Goal: Information Seeking & Learning: Find contact information

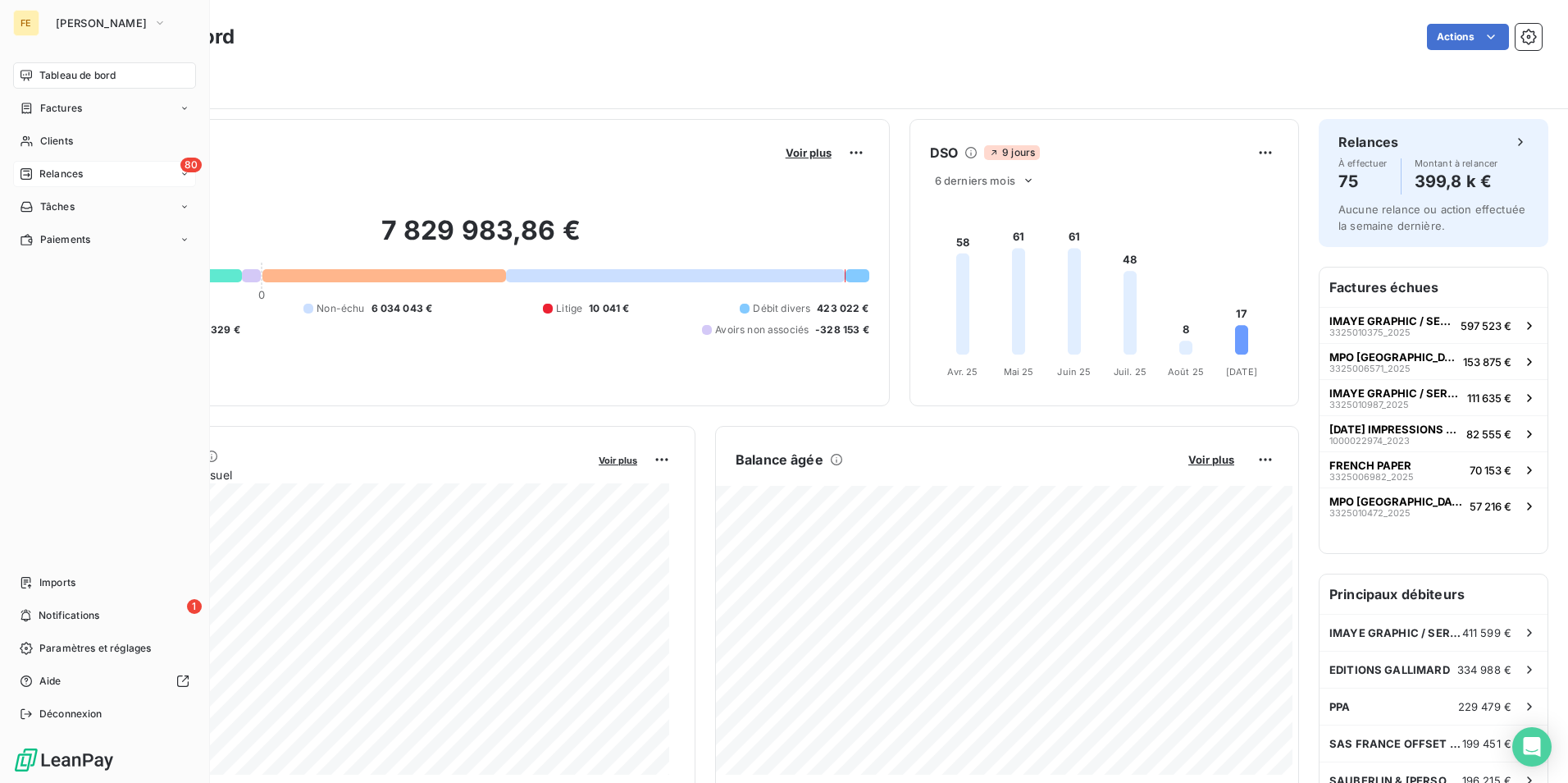
scroll to position [329, 0]
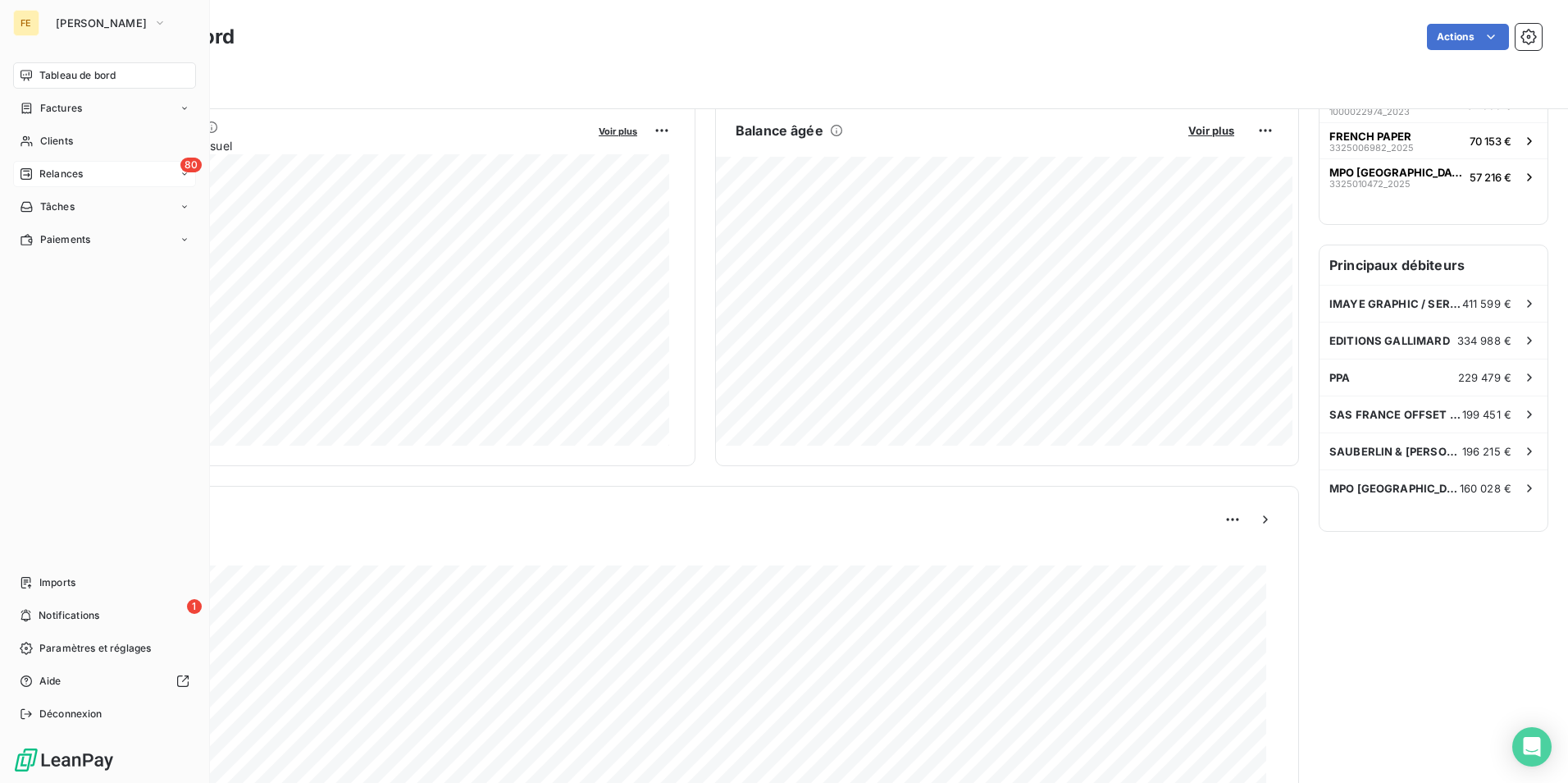
click at [165, 170] on div "80 Relances" at bounding box center [105, 174] width 183 height 26
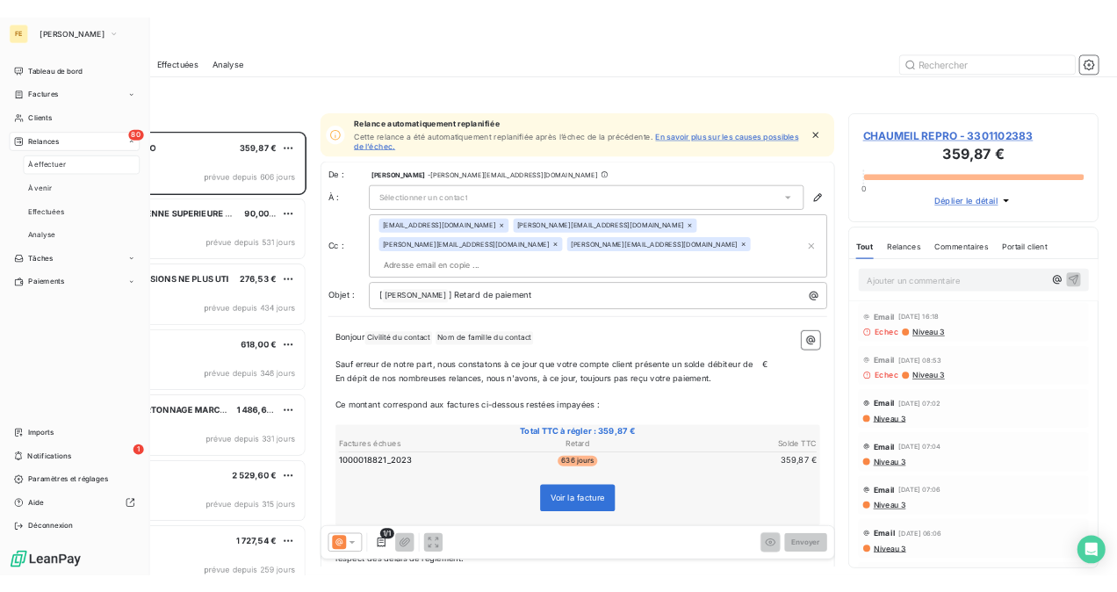
scroll to position [653, 363]
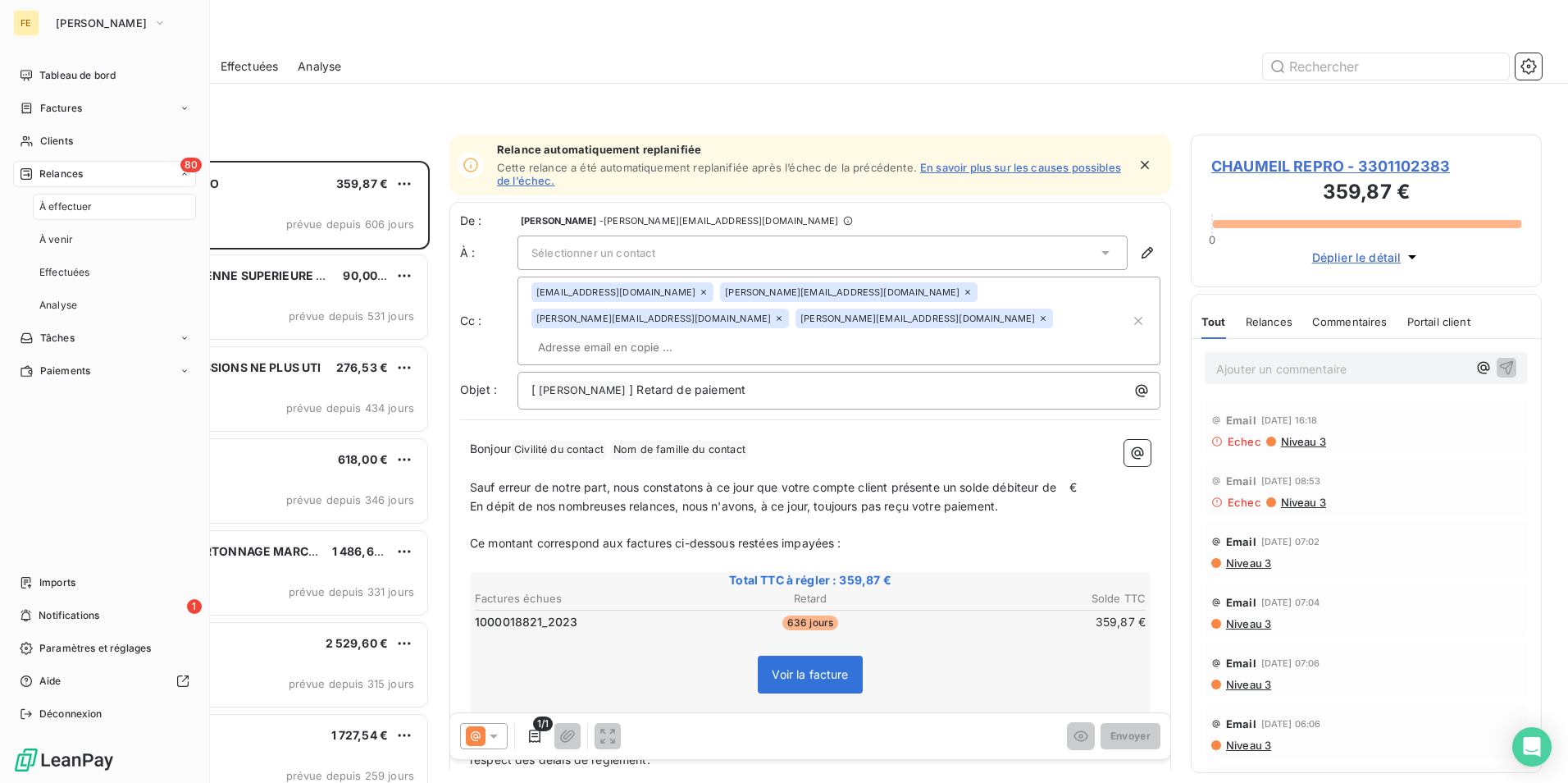
click at [111, 601] on nav "Imports 1 Notifications Paramètres et réglages Aide Déconnexion" at bounding box center [105, 648] width 183 height 158
click at [105, 619] on div "1 Notifications" at bounding box center [105, 616] width 183 height 26
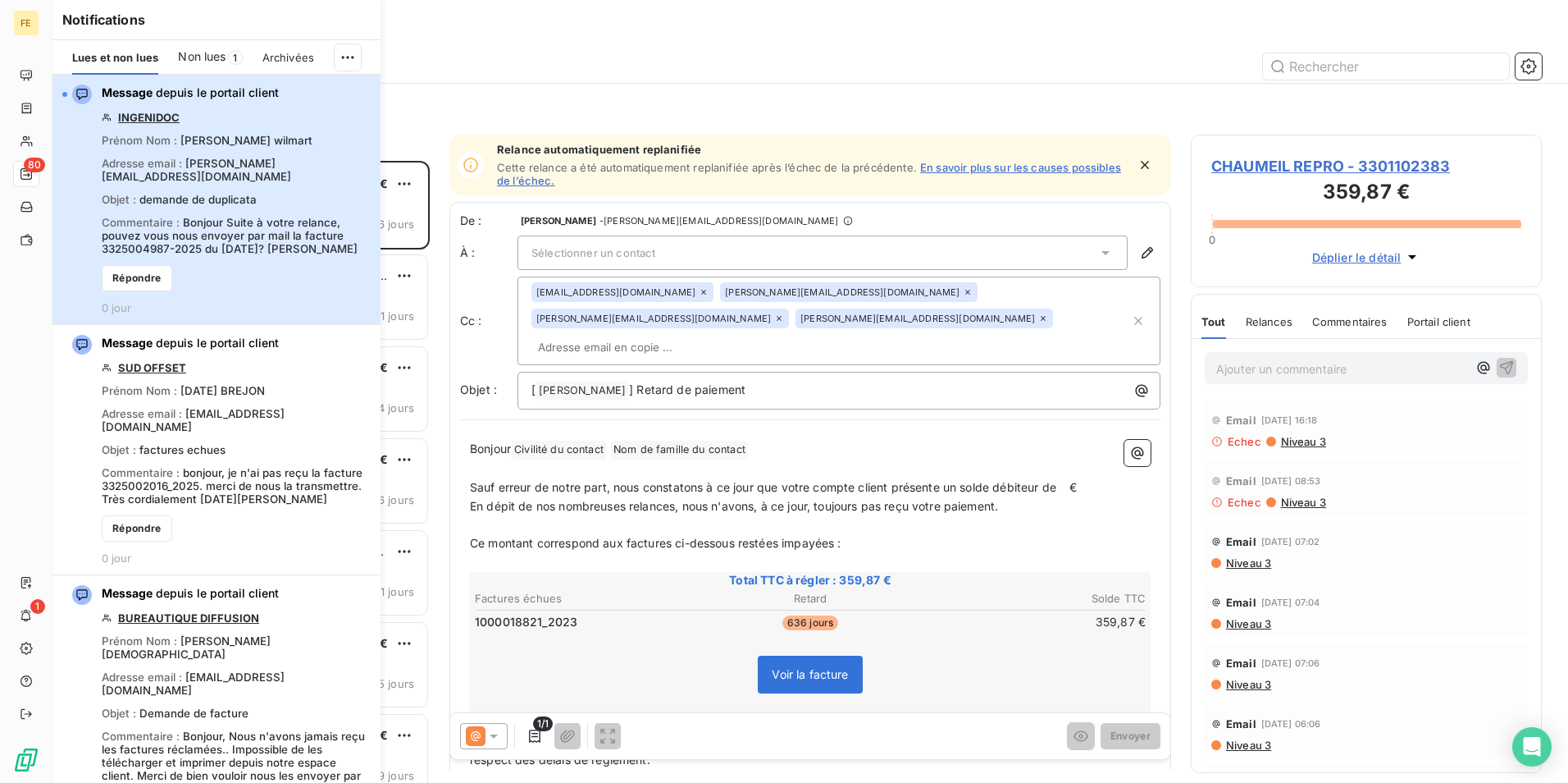
click at [273, 248] on div "Commentaire : Bonjour Suite à votre relance, pouvez vous nous envoyer par mail …" at bounding box center [236, 235] width 269 height 39
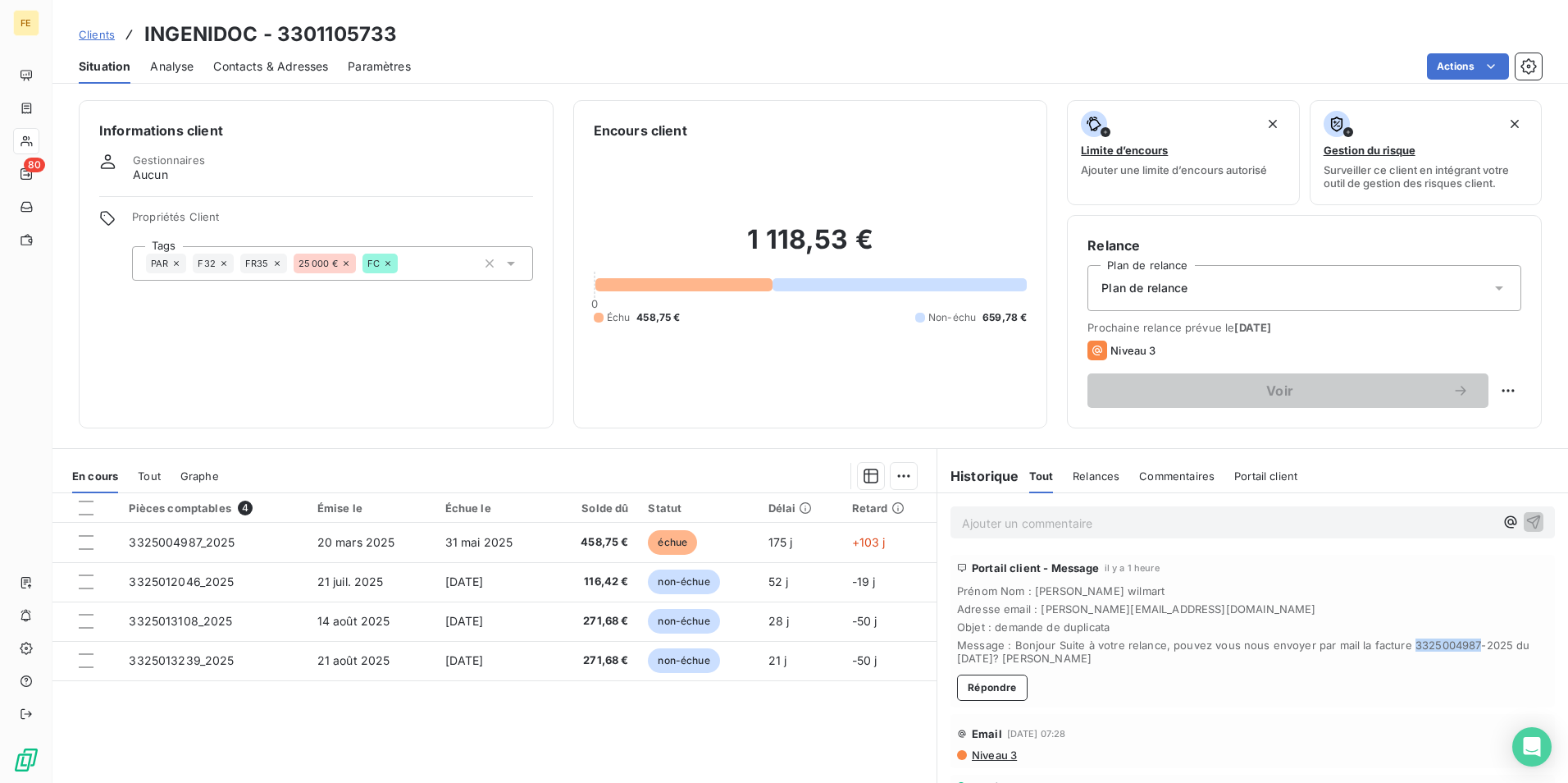
drag, startPoint x: 1464, startPoint y: 648, endPoint x: 1397, endPoint y: 648, distance: 67.0
click at [1397, 648] on span "Message : Bonjour Suite à votre relance, pouvez vous nous envoyer par mail la f…" at bounding box center [1252, 651] width 591 height 26
copy span "3325004987"
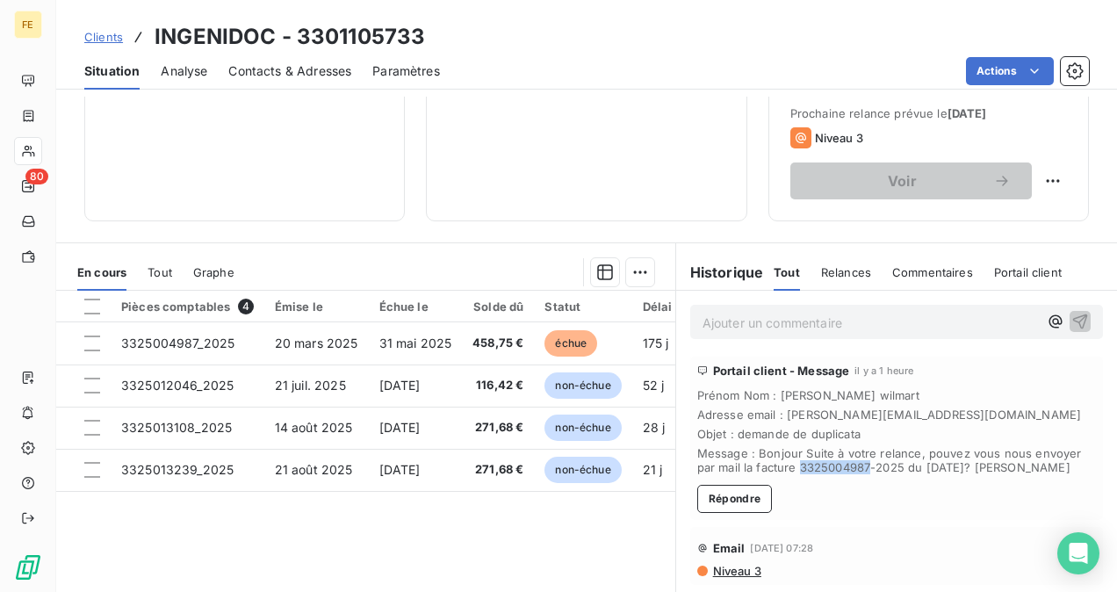
scroll to position [263, 0]
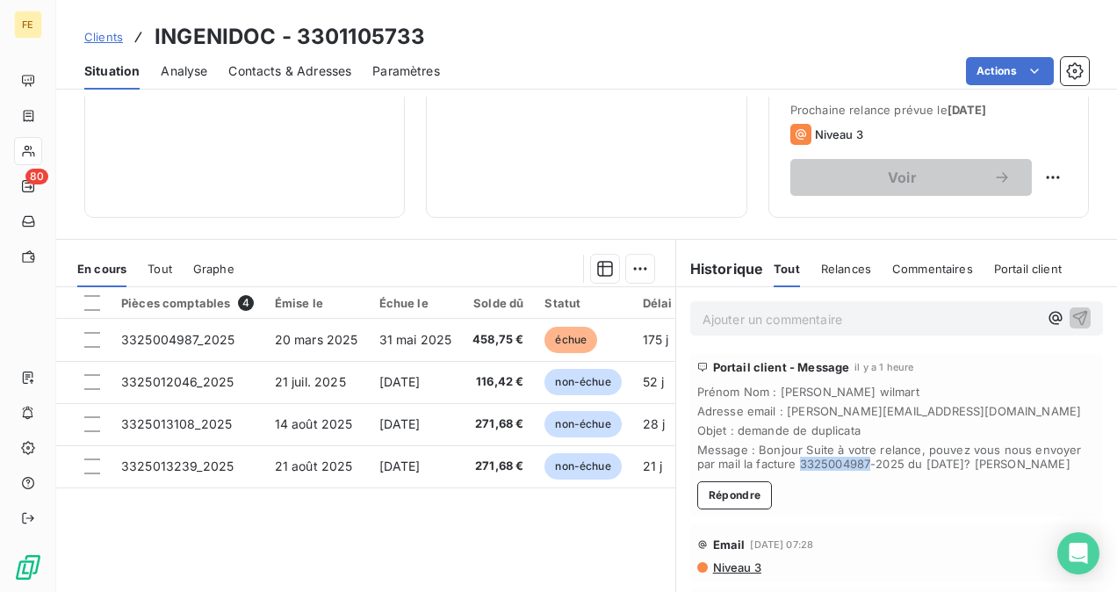
copy span "3325004987"
click at [835, 455] on span "Message : Bonjour Suite à votre relance, pouvez vous nous envoyer par mail la f…" at bounding box center [896, 457] width 399 height 28
drag, startPoint x: 862, startPoint y: 460, endPoint x: 791, endPoint y: 464, distance: 70.4
click at [791, 464] on span "Message : Bonjour Suite à votre relance, pouvez vous nous envoyer par mail la f…" at bounding box center [896, 457] width 399 height 28
copy span "3325004987"
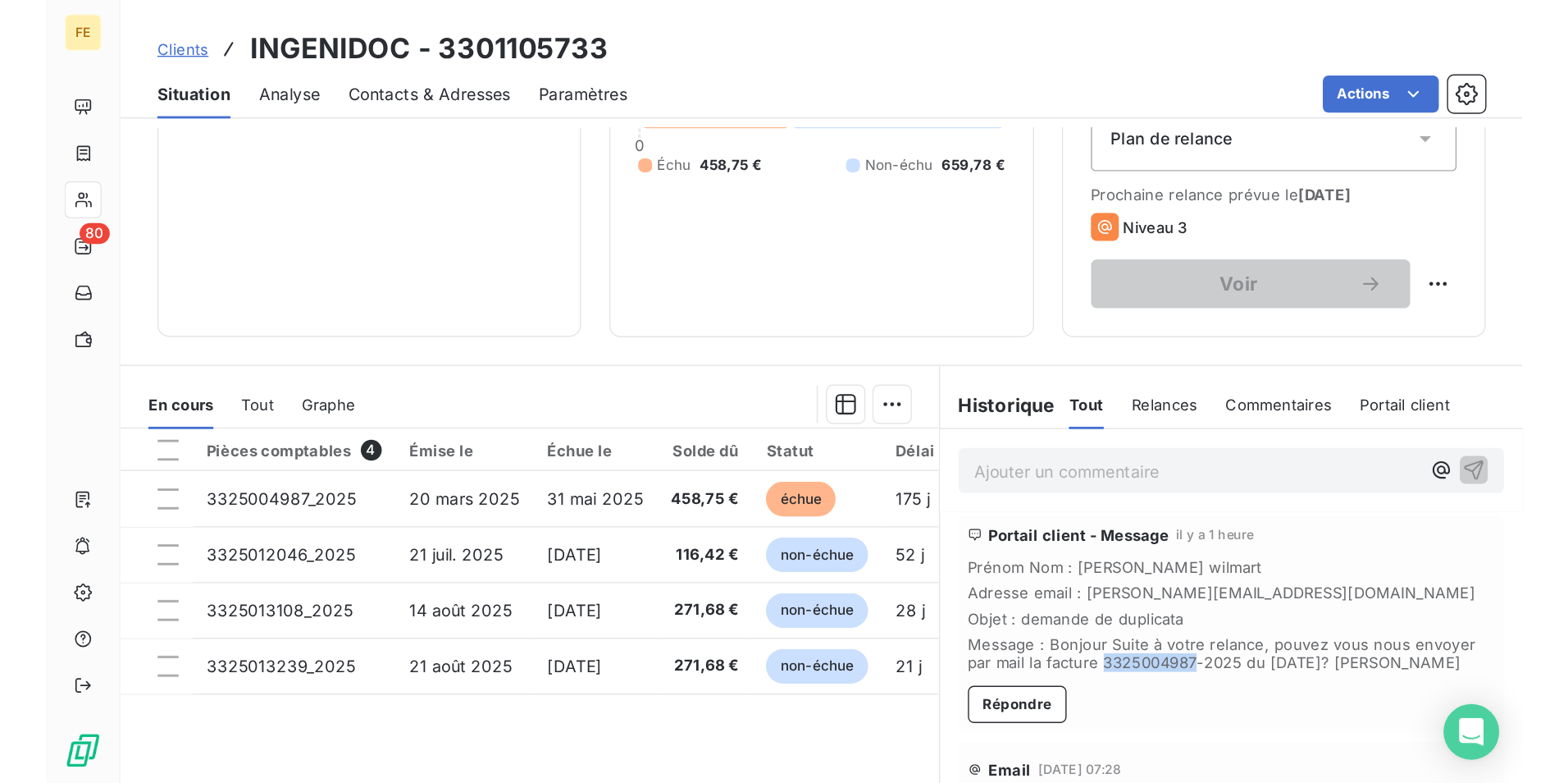
scroll to position [0, 0]
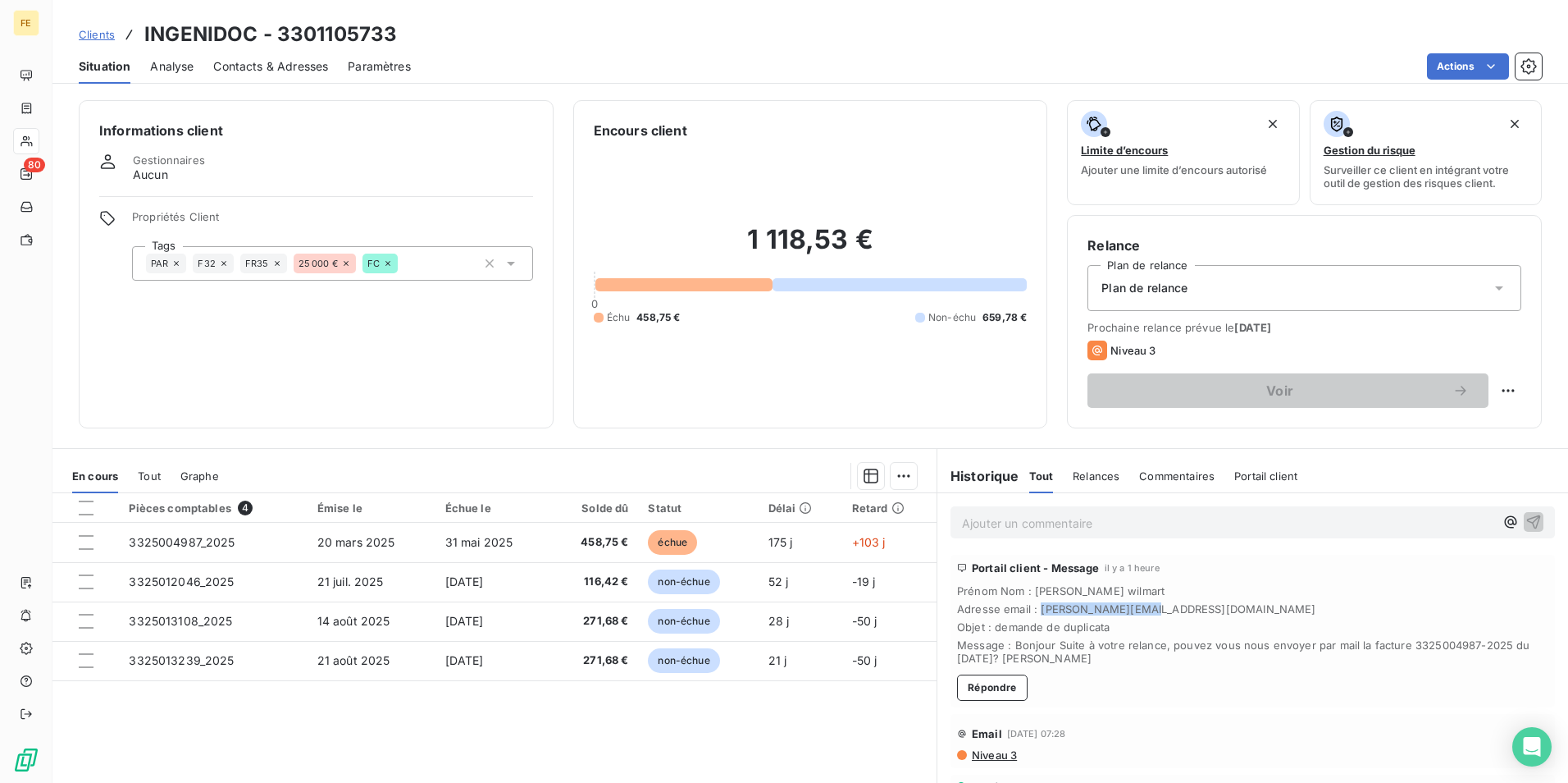
drag, startPoint x: 1131, startPoint y: 608, endPoint x: 1031, endPoint y: 605, distance: 100.0
click at [1031, 605] on span "Adresse email : [PERSON_NAME][EMAIL_ADDRESS][DOMAIN_NAME]" at bounding box center [1252, 609] width 591 height 13
click at [1031, 609] on span "Adresse email : [PERSON_NAME][EMAIL_ADDRESS][DOMAIN_NAME]" at bounding box center [1252, 609] width 591 height 13
drag, startPoint x: 1031, startPoint y: 609, endPoint x: 1130, endPoint y: 610, distance: 99.0
click at [1130, 610] on span "Adresse email : [PERSON_NAME][EMAIL_ADDRESS][DOMAIN_NAME]" at bounding box center [1252, 609] width 591 height 13
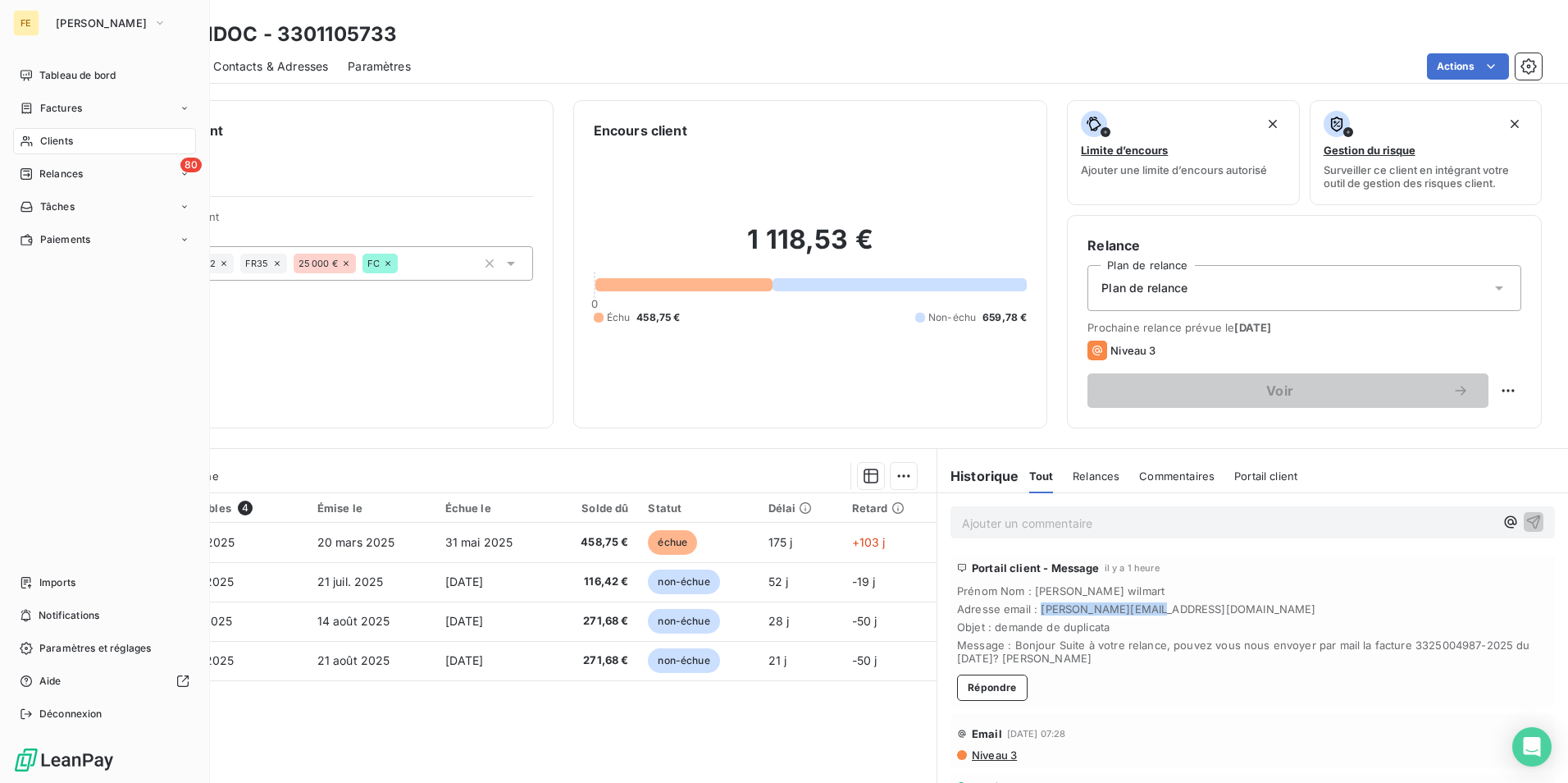
click at [148, 135] on div "Clients" at bounding box center [105, 141] width 183 height 26
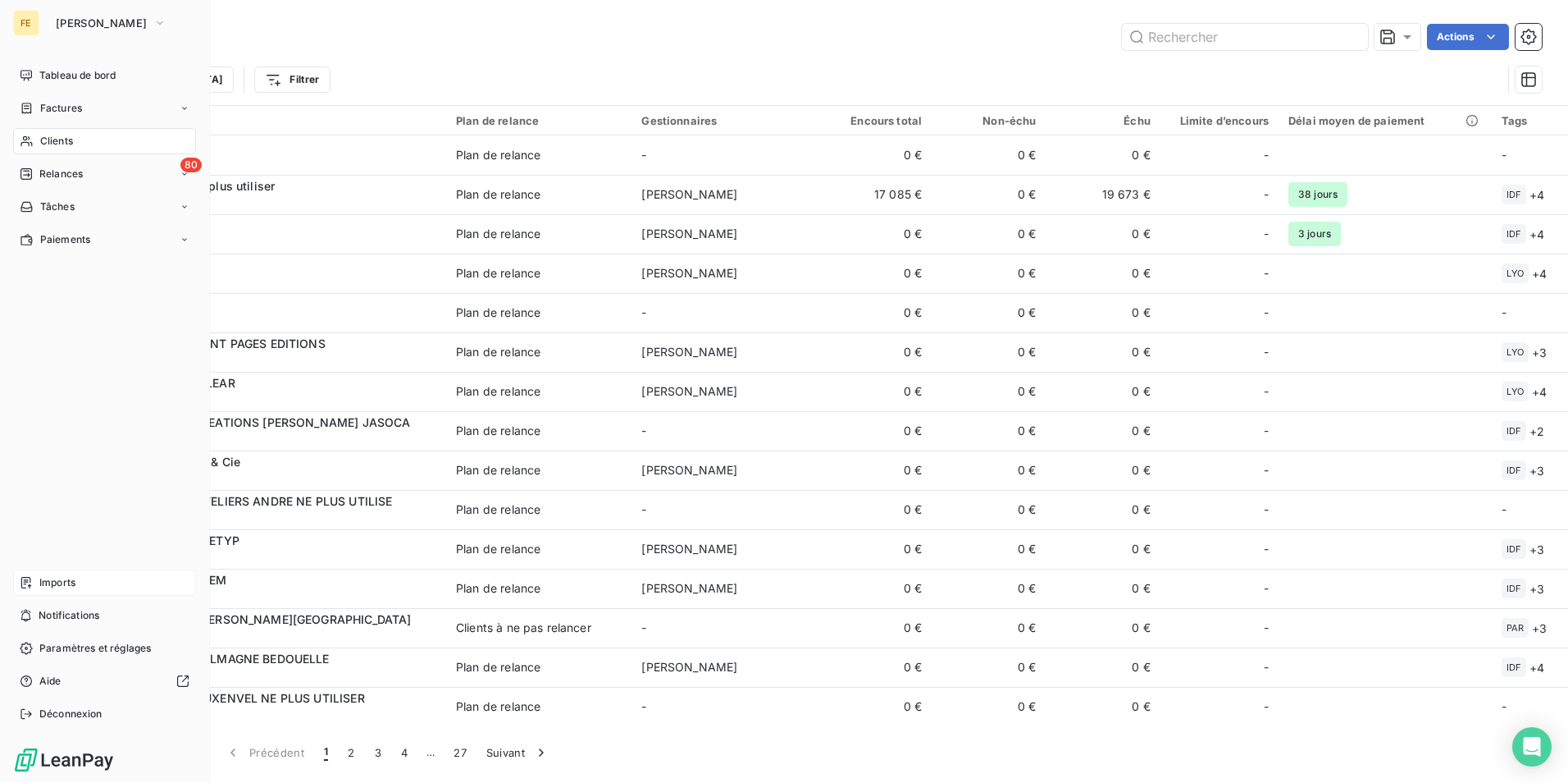
drag, startPoint x: 98, startPoint y: 610, endPoint x: 125, endPoint y: 575, distance: 44.2
click at [98, 610] on span "Notifications" at bounding box center [68, 616] width 61 height 15
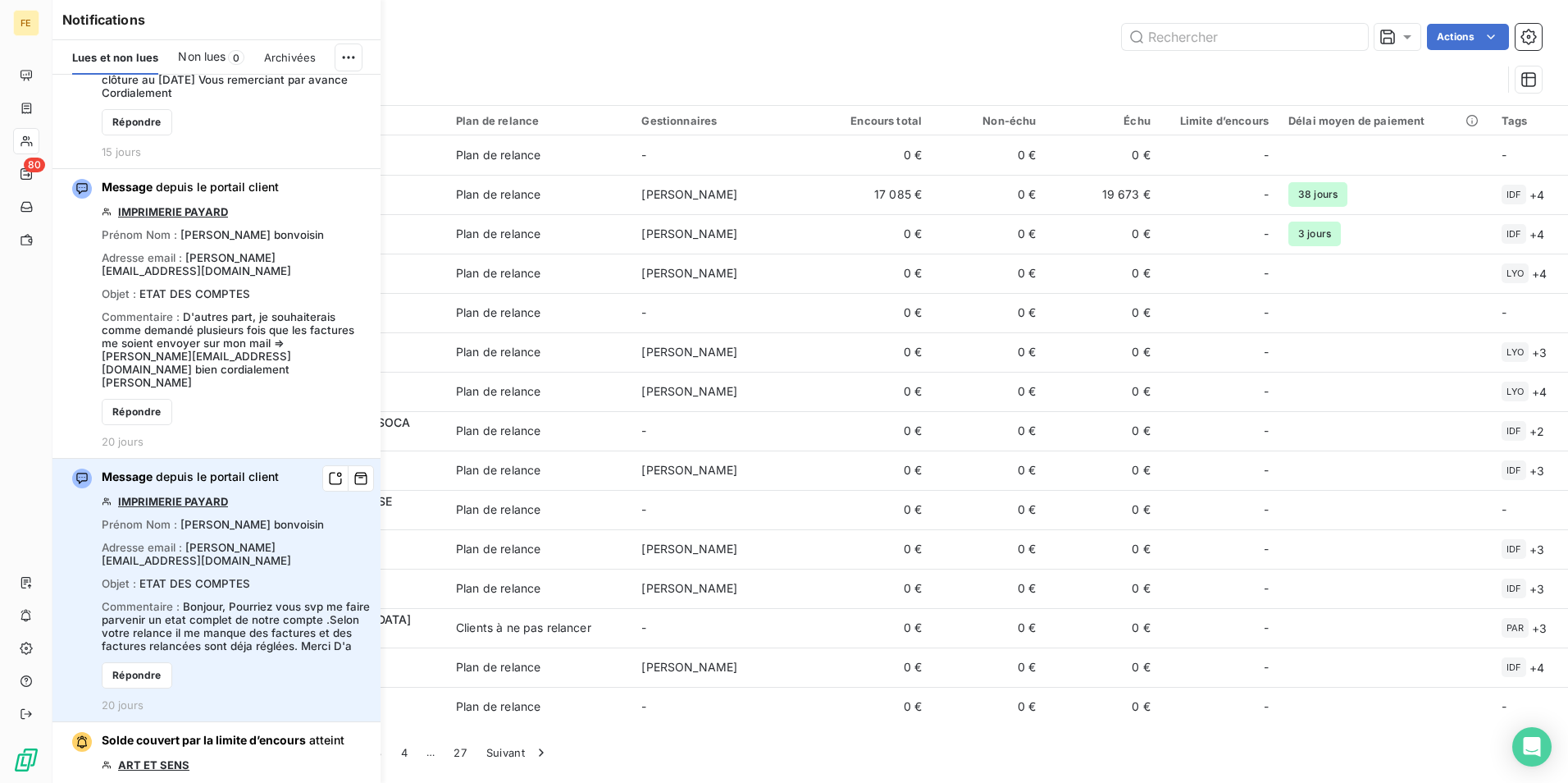
scroll to position [2863, 0]
